Goal: Manage account settings

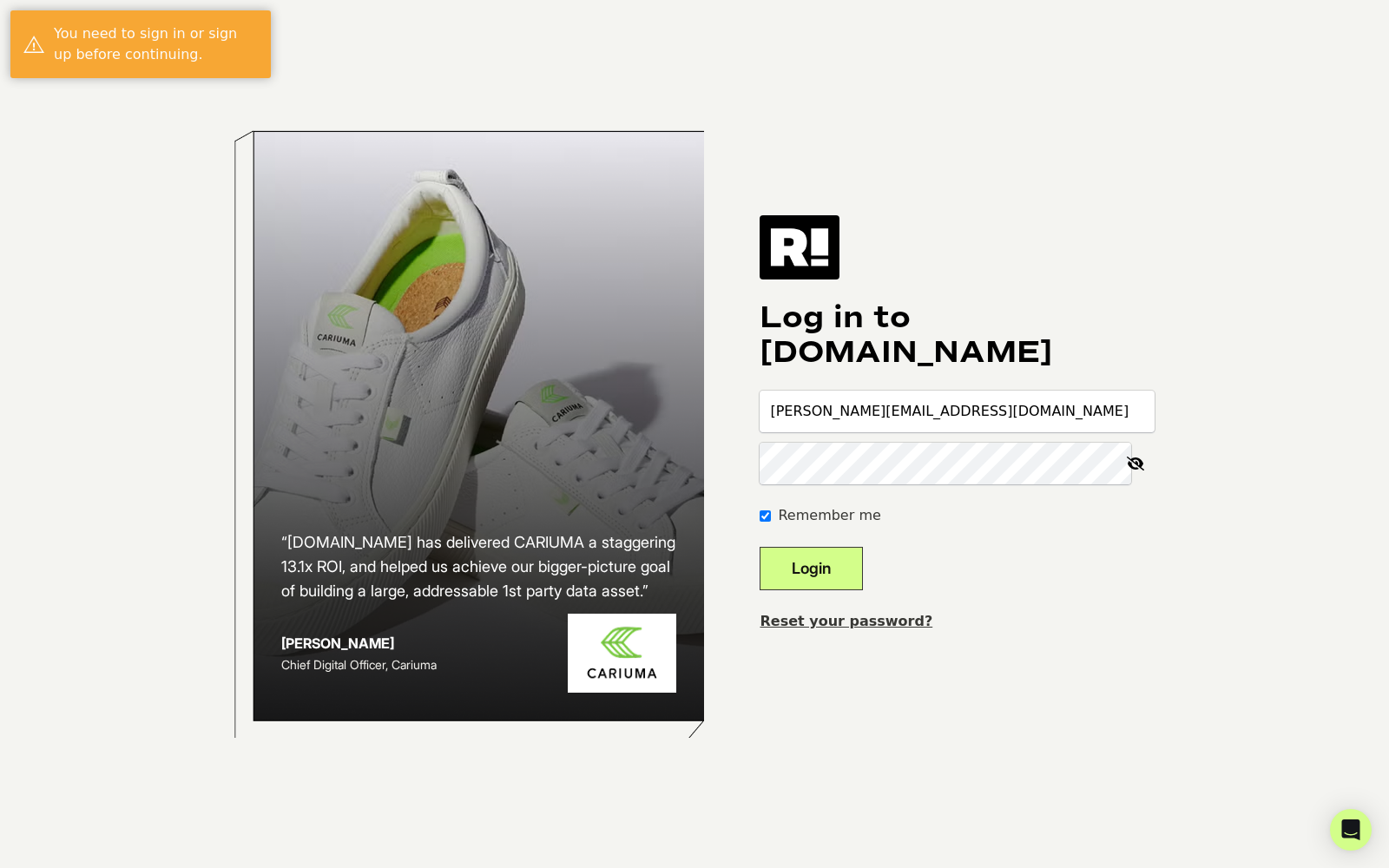
click at [806, 560] on button "Login" at bounding box center [811, 569] width 104 height 44
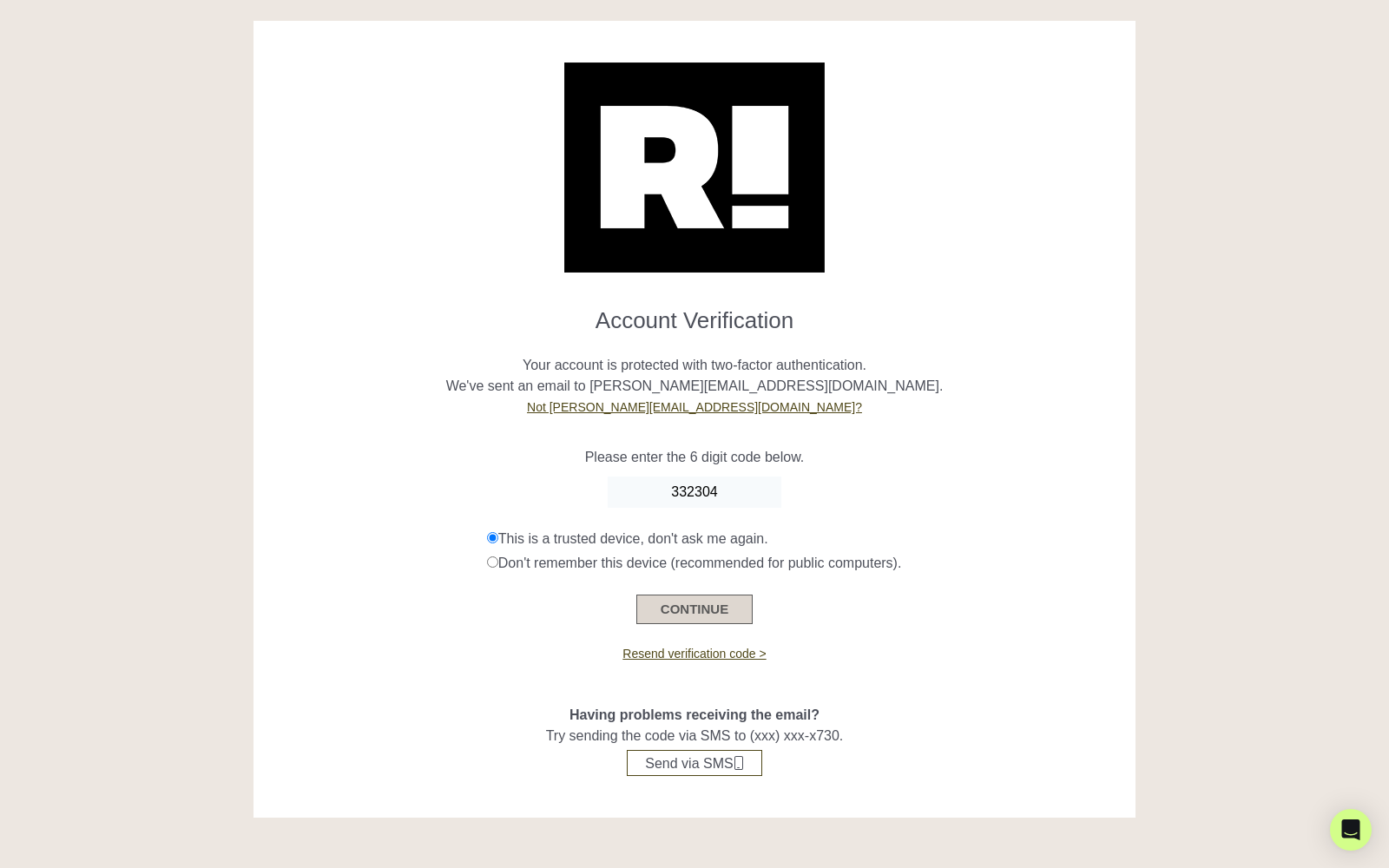
type input "332304"
click at [684, 598] on button "CONTINUE" at bounding box center [695, 609] width 116 height 30
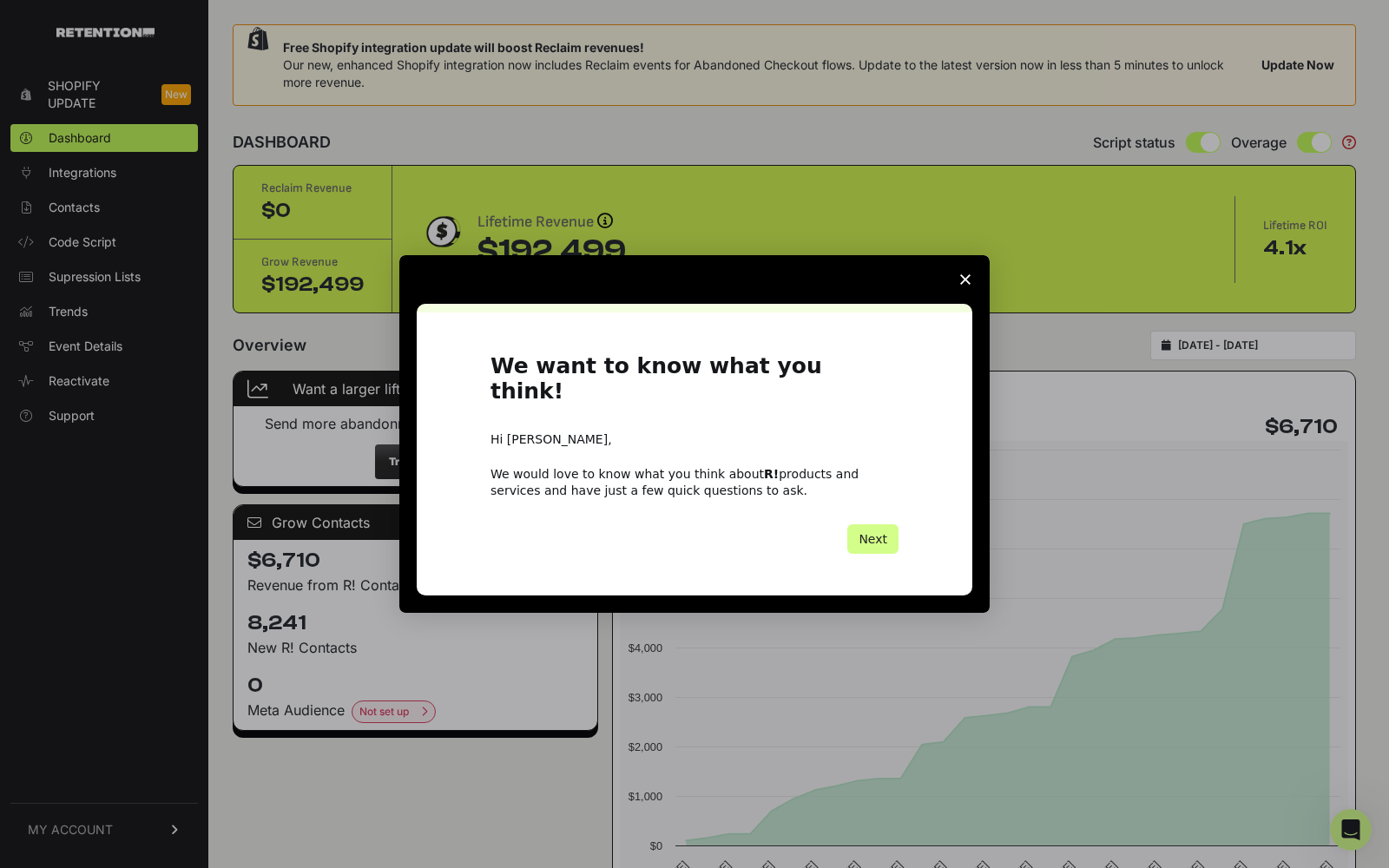
click at [957, 286] on span "Close survey" at bounding box center [965, 279] width 49 height 49
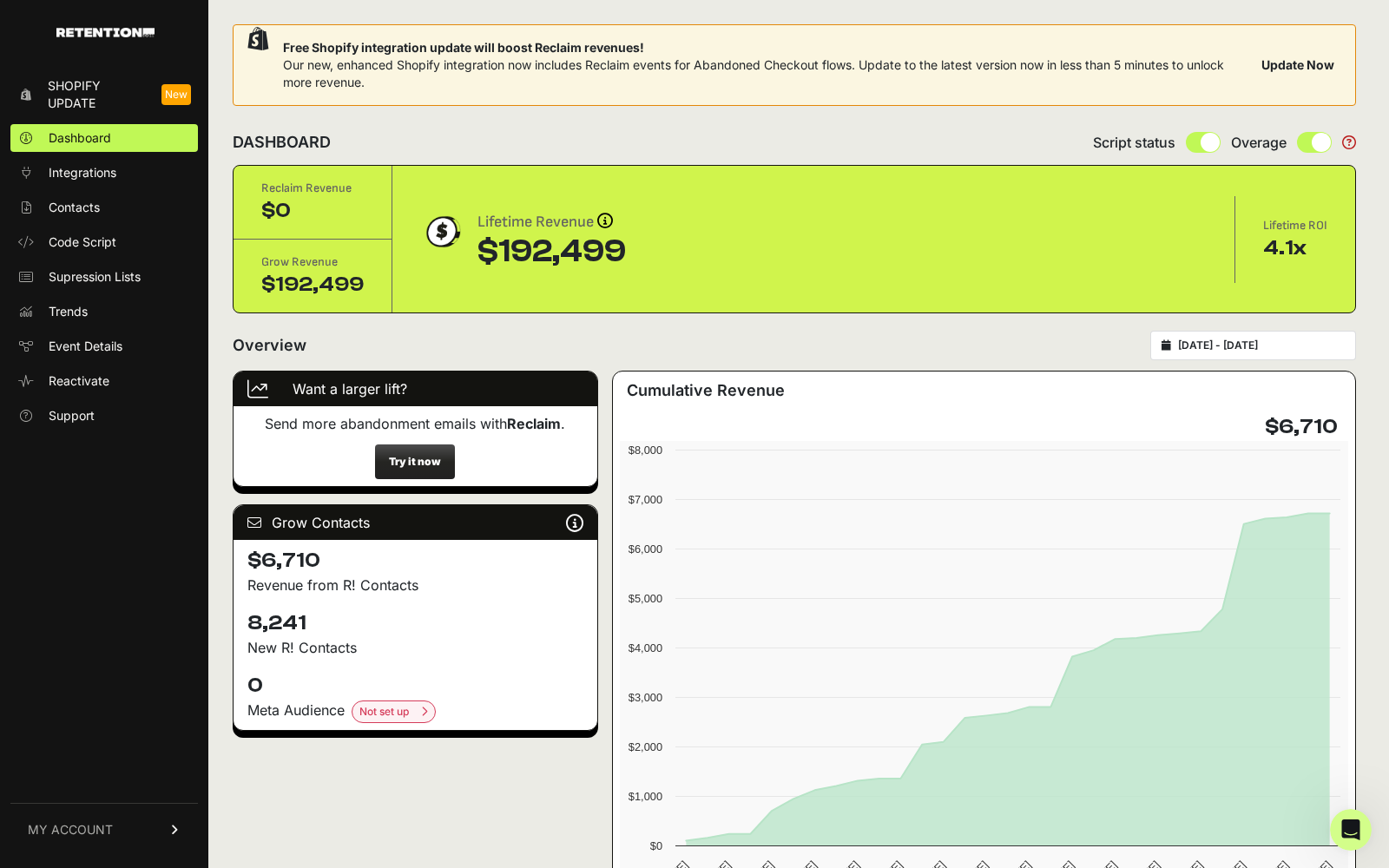
click at [104, 98] on span "Shopify Update" at bounding box center [97, 94] width 100 height 34
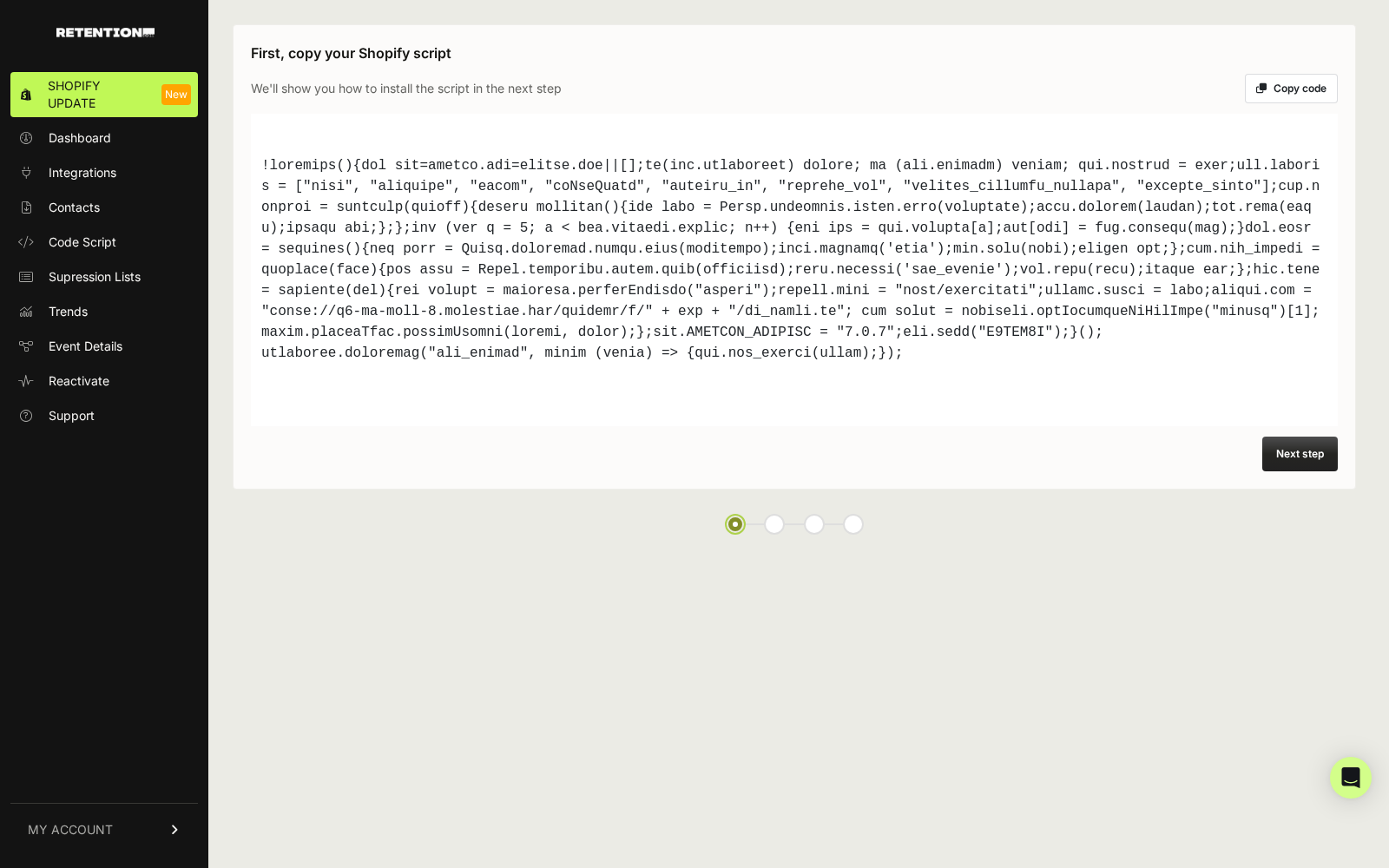
click at [1290, 75] on button "Copy code" at bounding box center [1292, 89] width 93 height 30
click at [1291, 452] on button "Next step" at bounding box center [1300, 454] width 75 height 34
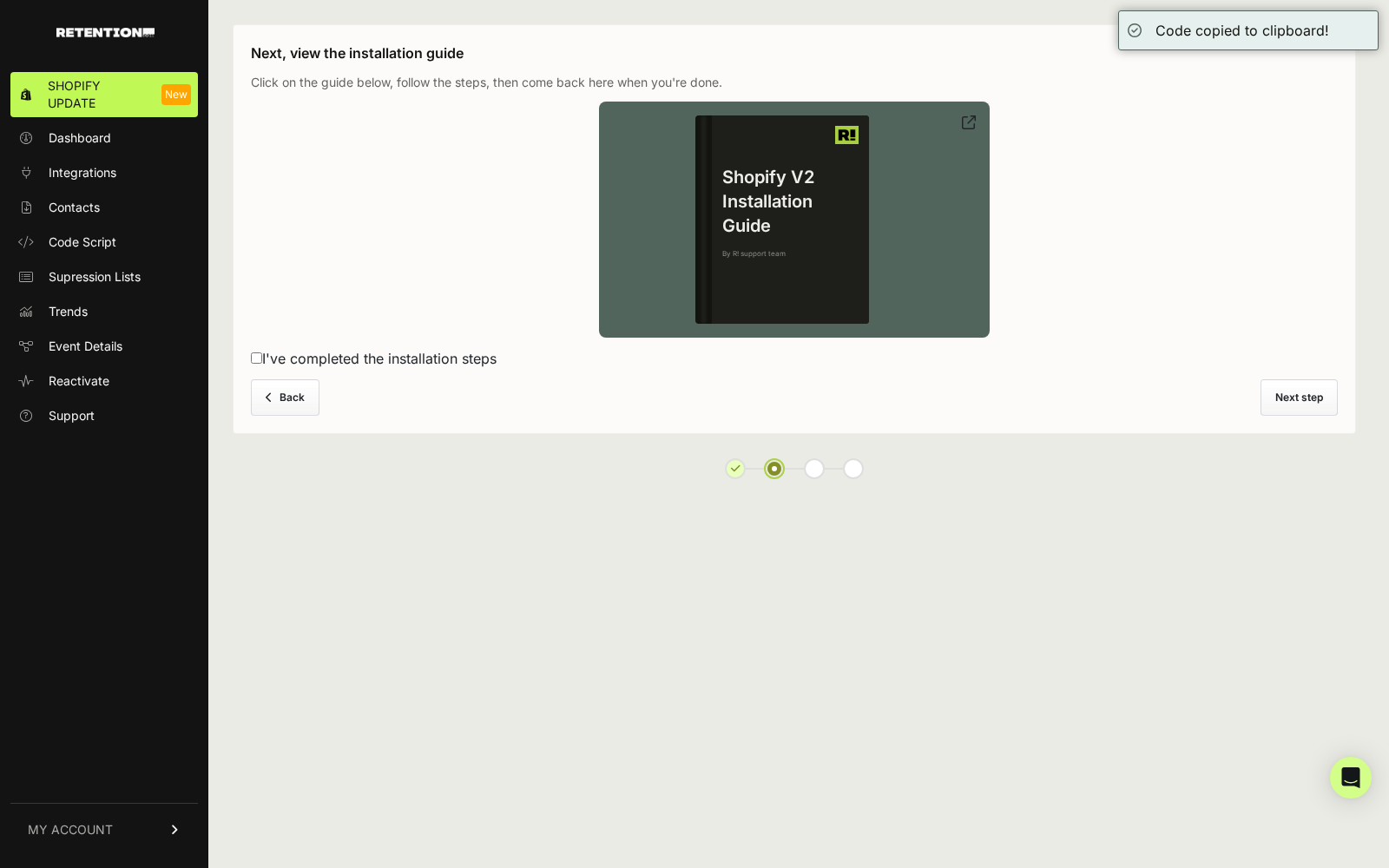
click at [857, 128] on img at bounding box center [846, 134] width 24 height 18
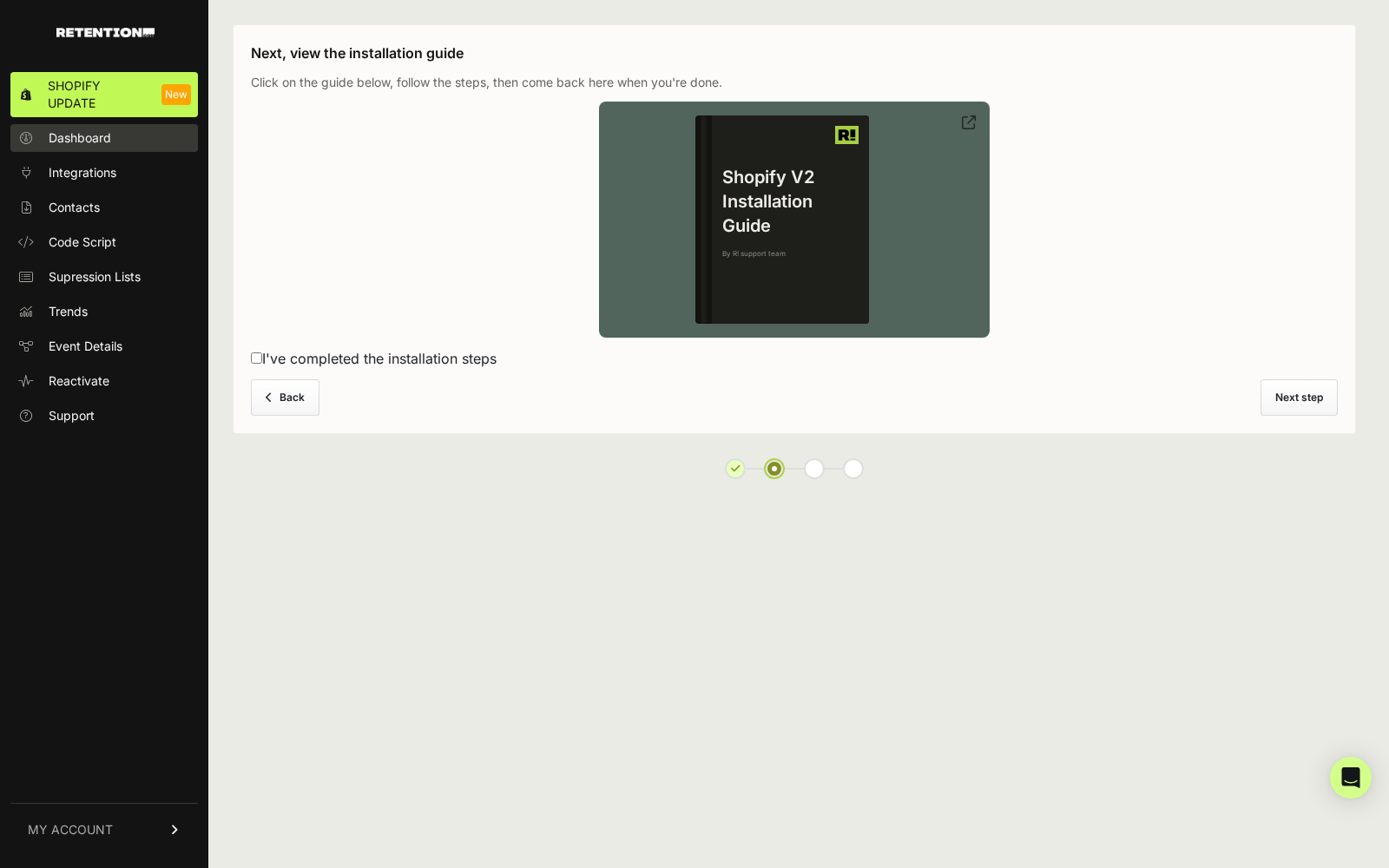
click at [81, 141] on span "Dashboard" at bounding box center [80, 138] width 63 height 17
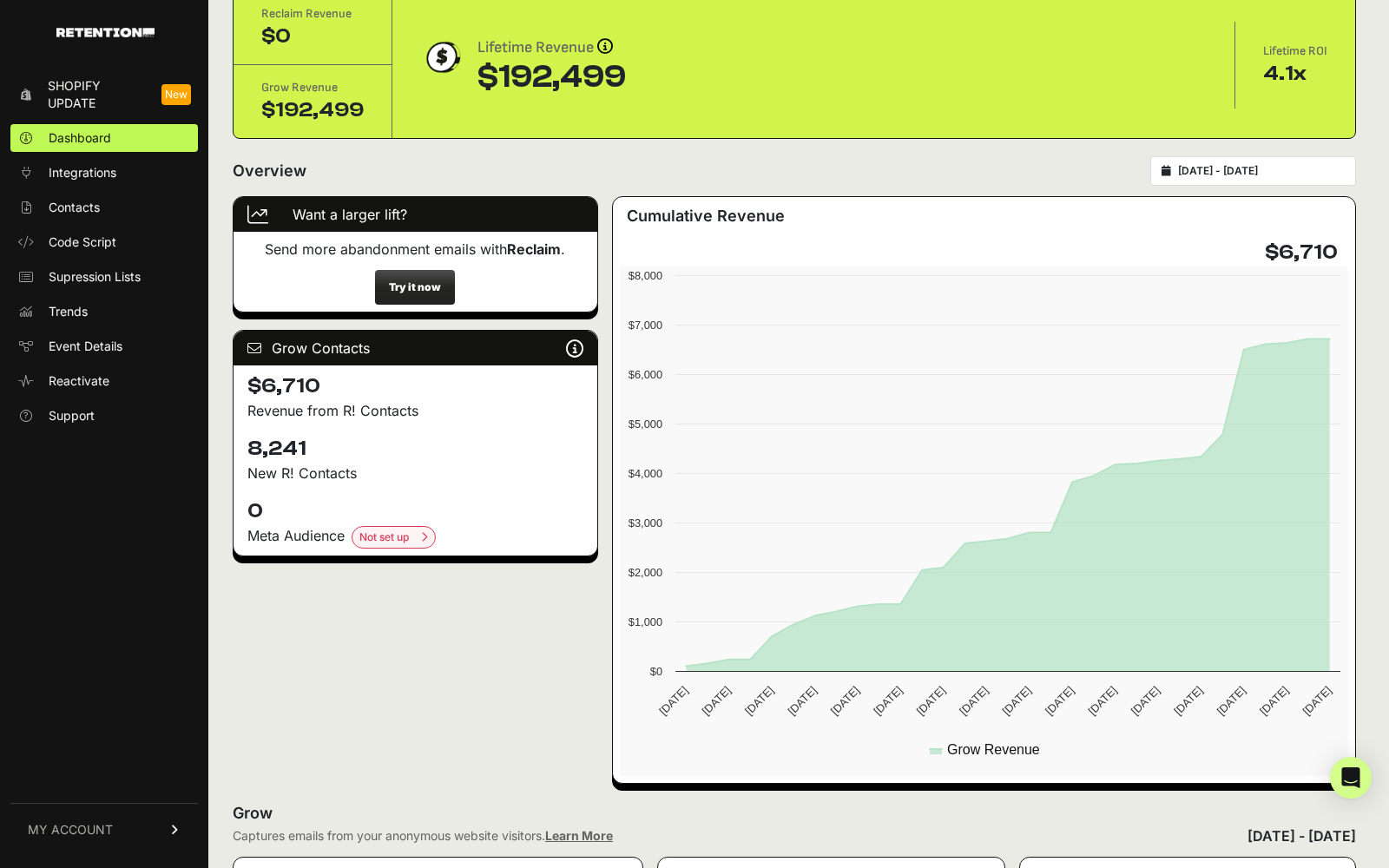
scroll to position [183, 0]
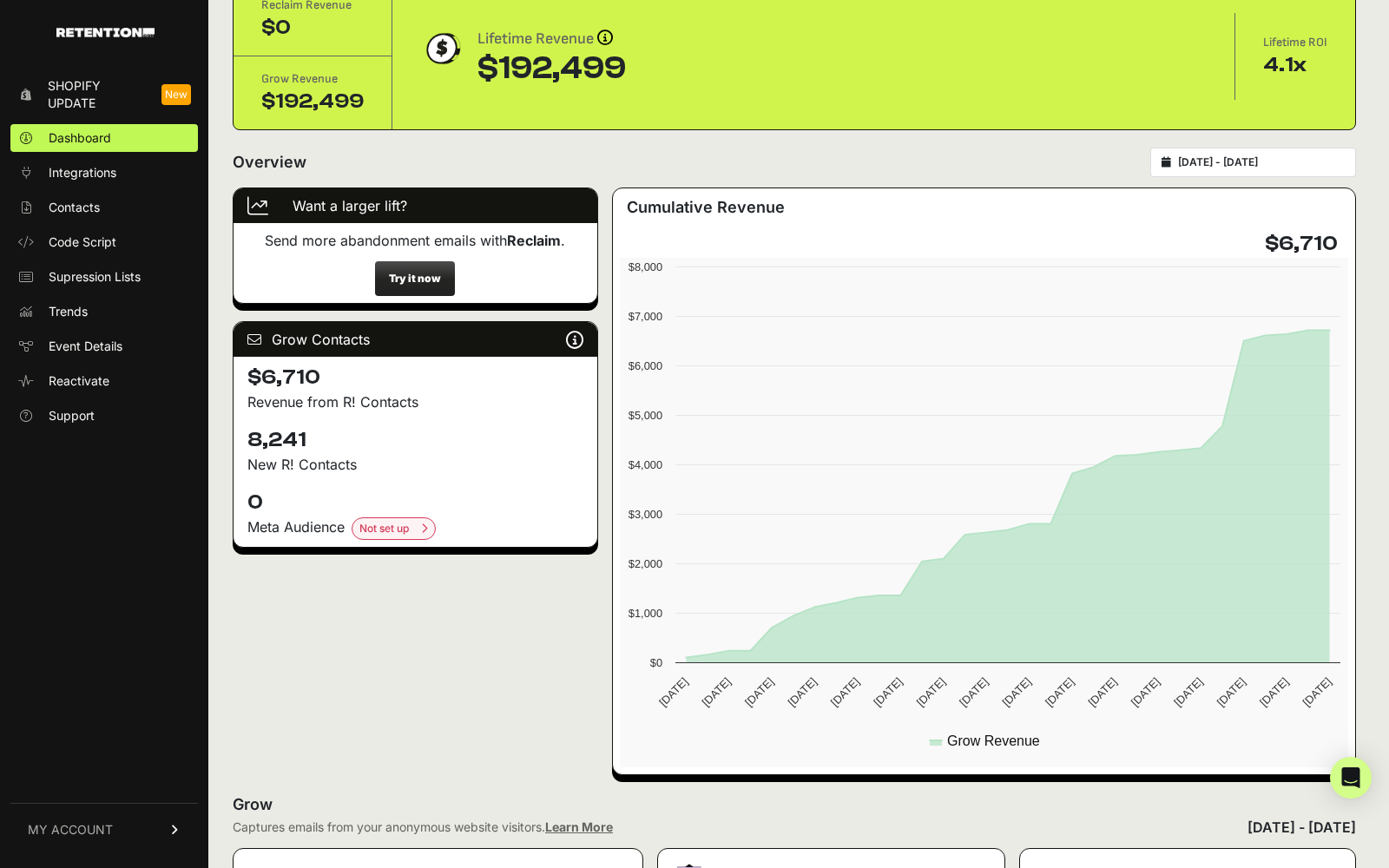
click at [1225, 165] on input "[DATE] - [DATE]" at bounding box center [1261, 162] width 167 height 14
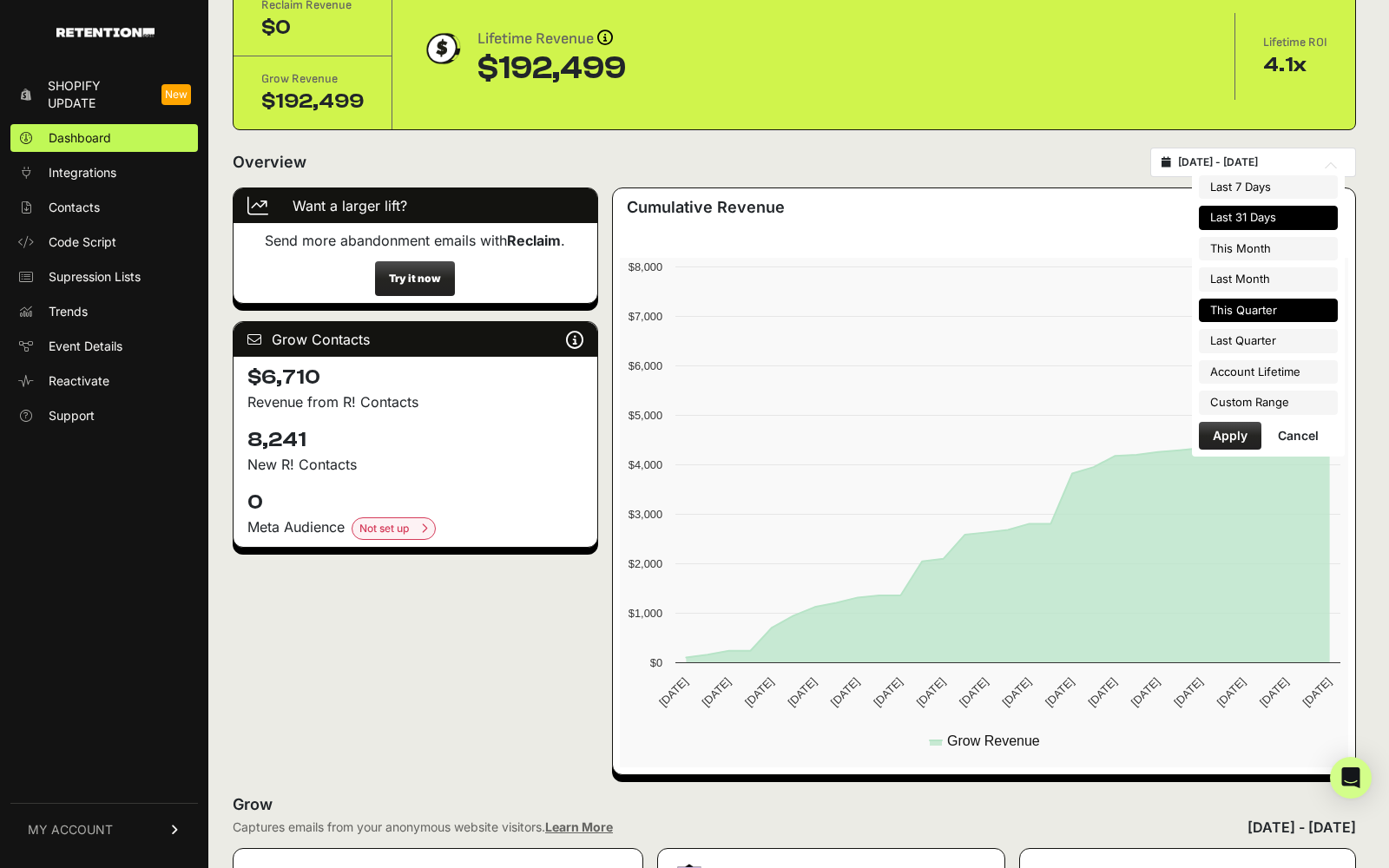
click at [1238, 301] on li "This Quarter" at bounding box center [1269, 311] width 139 height 25
type input "[DATE] - [DATE]"
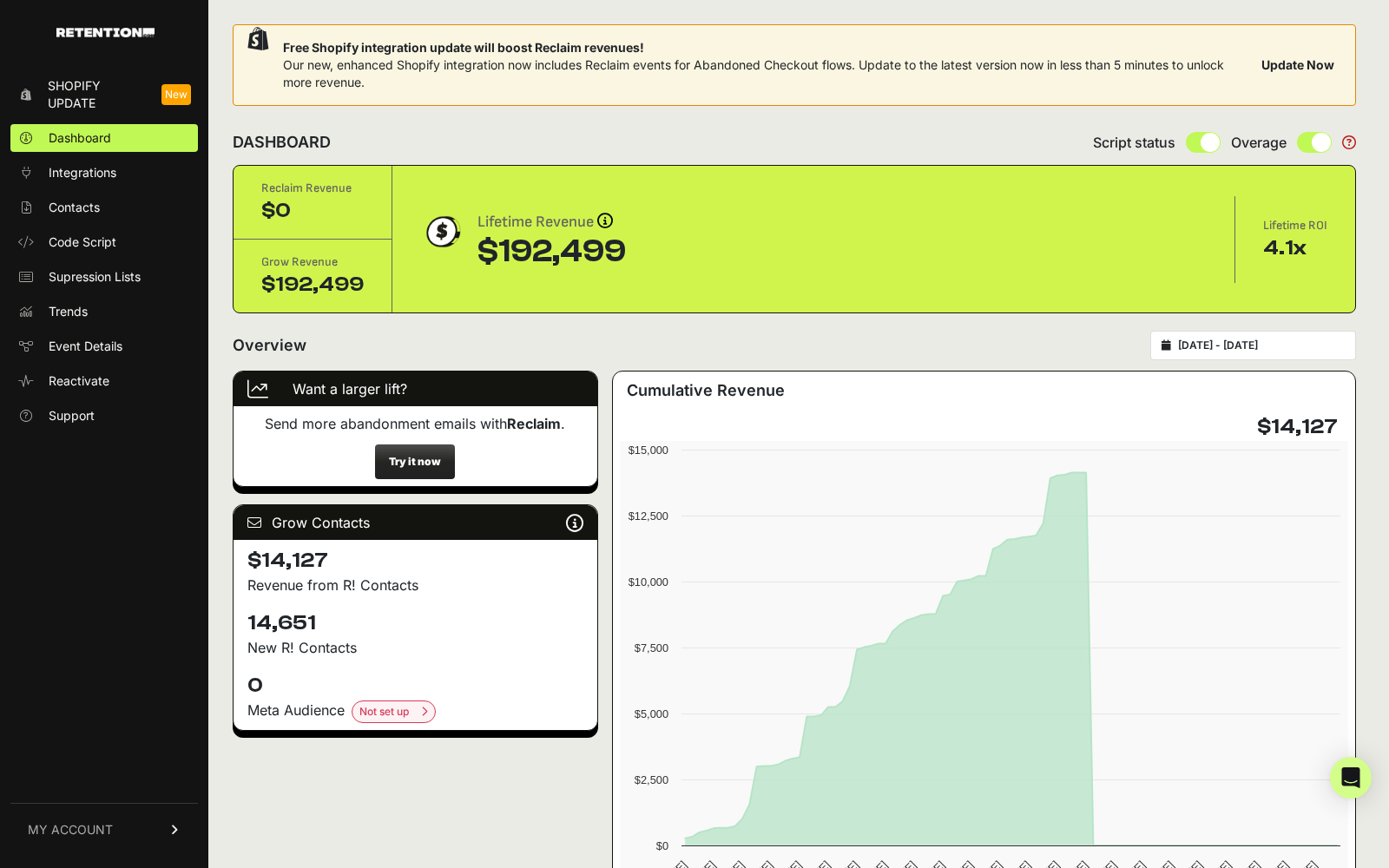
click at [1254, 339] on input "[DATE] - [DATE]" at bounding box center [1261, 345] width 167 height 14
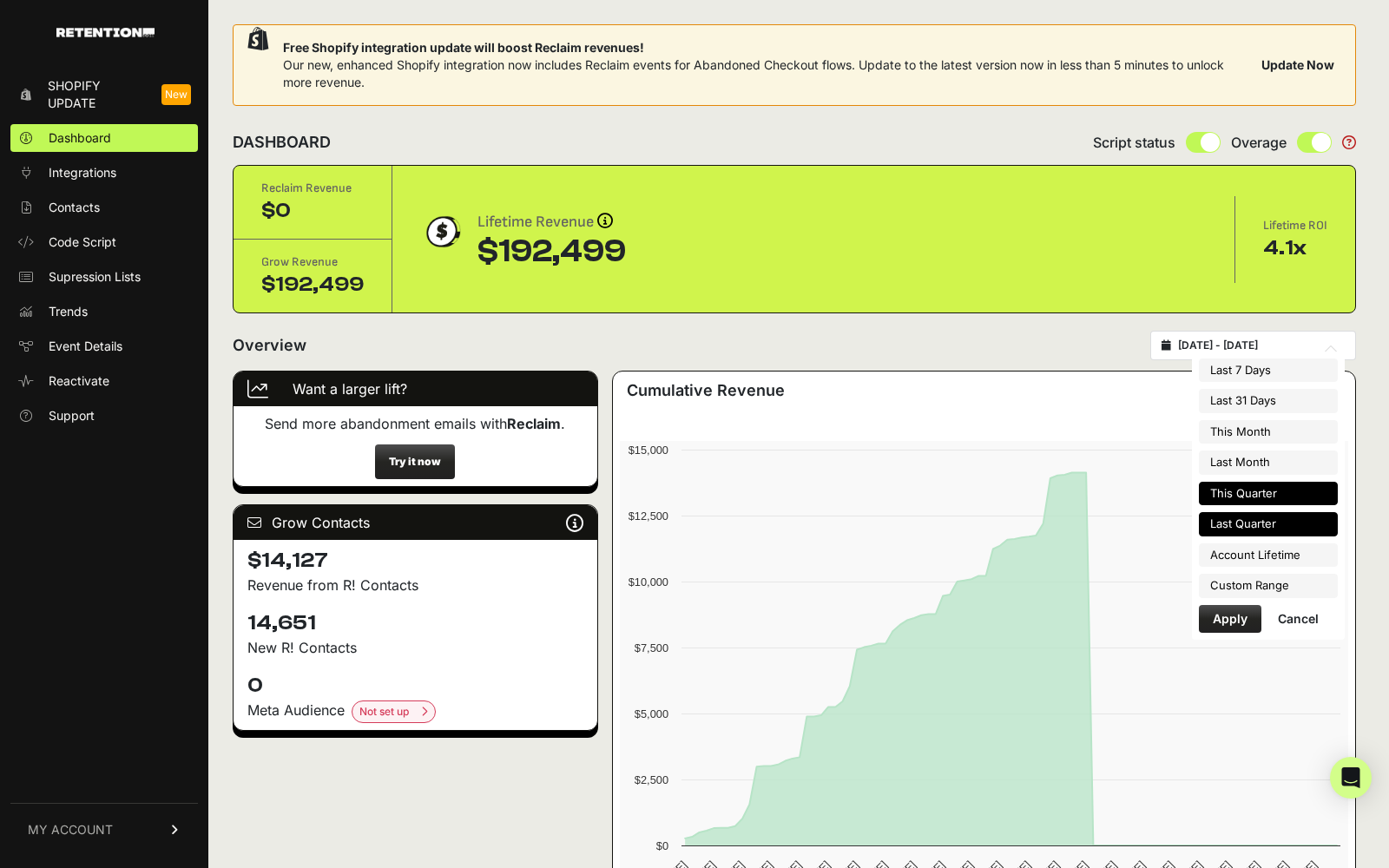
click at [1245, 516] on li "Last Quarter" at bounding box center [1269, 524] width 139 height 25
type input "2025-04-01 - 2025-06-30"
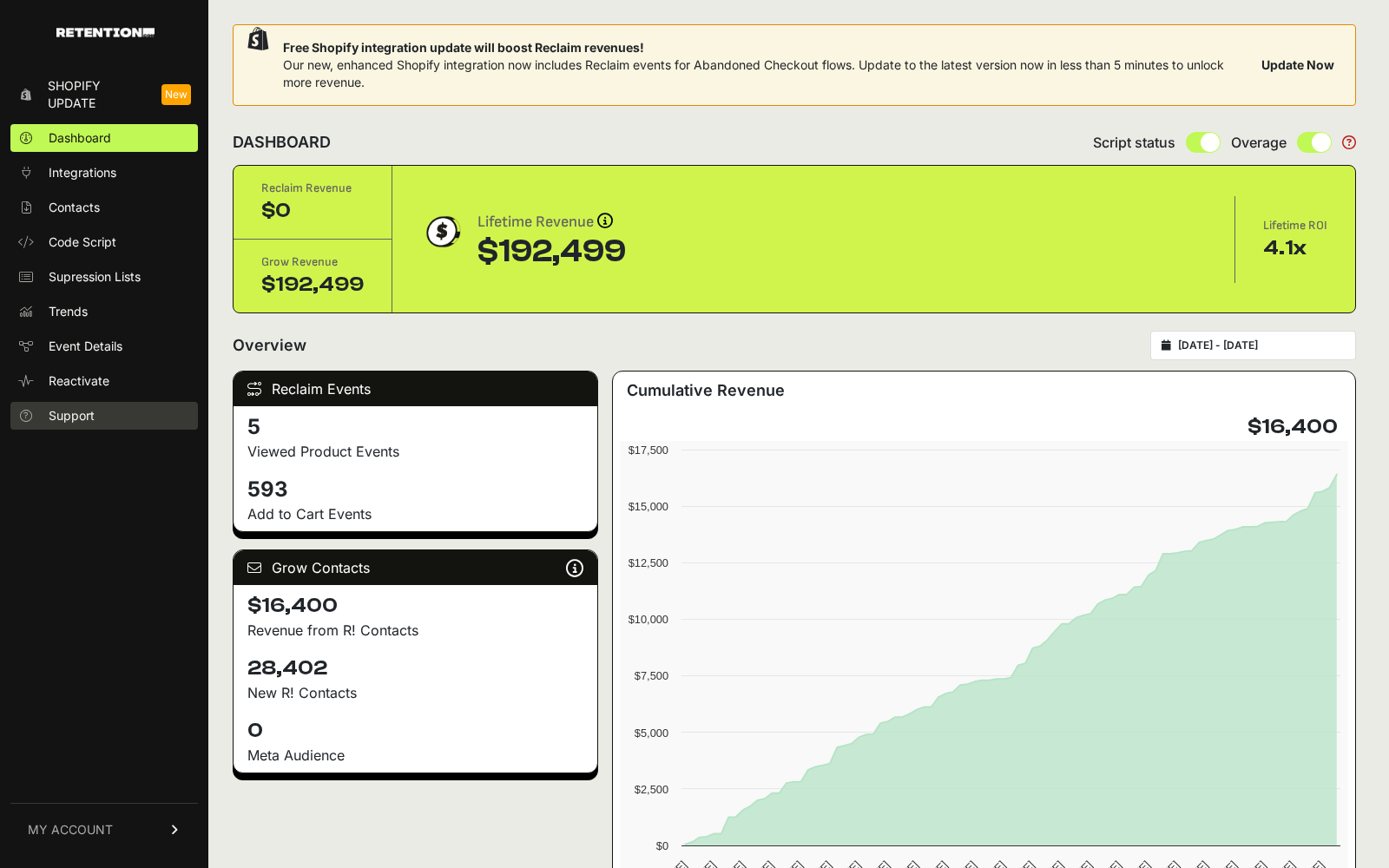
click at [84, 414] on span "Support" at bounding box center [71, 416] width 46 height 17
click at [82, 840] on link "MY ACCOUNT" at bounding box center [104, 830] width 188 height 53
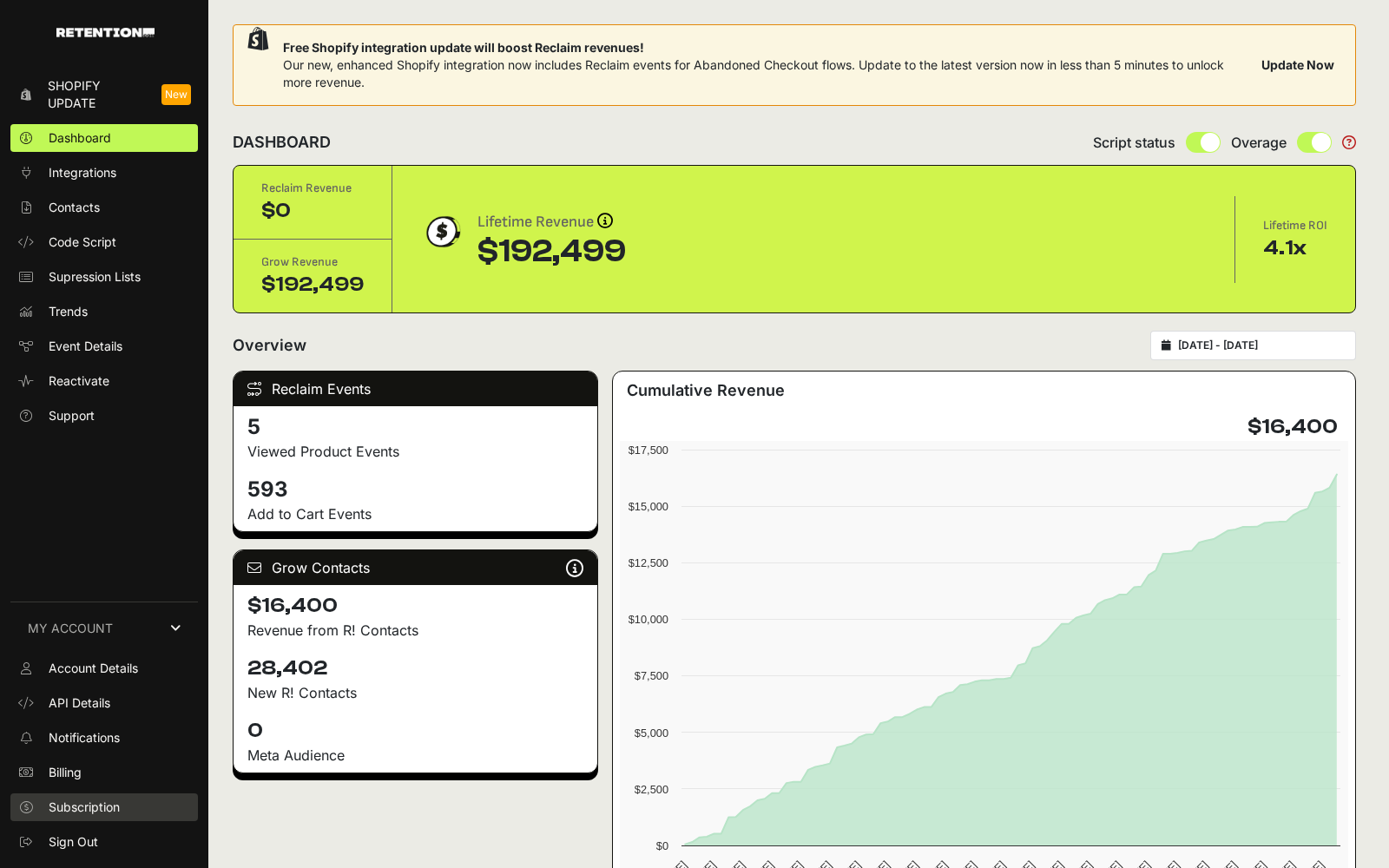
click at [113, 805] on span "Subscription" at bounding box center [84, 807] width 71 height 17
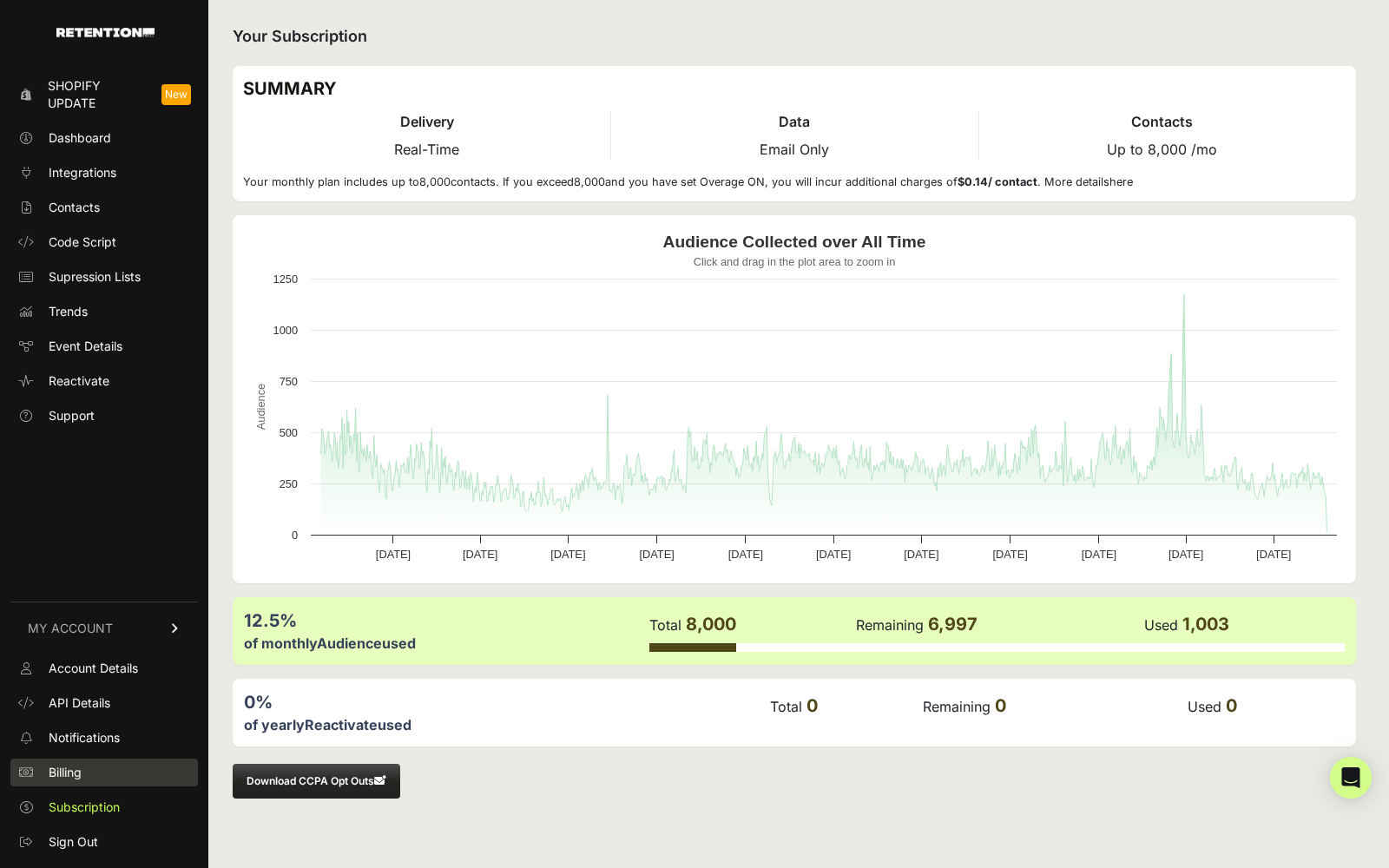
click at [107, 769] on link "Billing" at bounding box center [104, 772] width 188 height 28
